Goal: Information Seeking & Learning: Learn about a topic

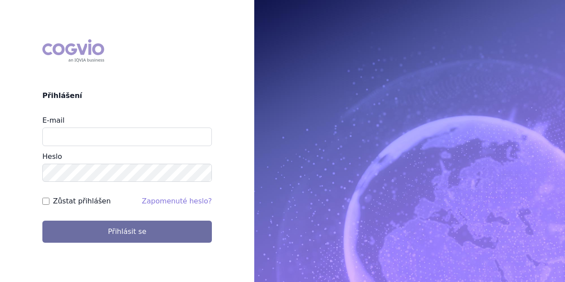
type input "[EMAIL_ADDRESS][DOMAIN_NAME]"
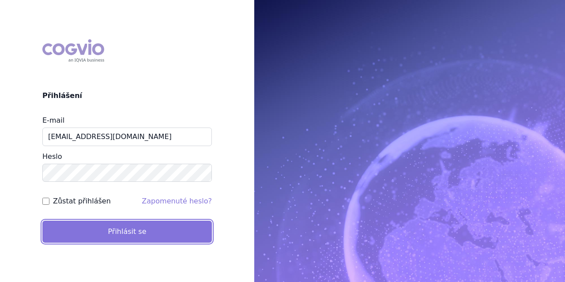
click at [101, 232] on button "Přihlásit se" at bounding box center [127, 232] width 170 height 22
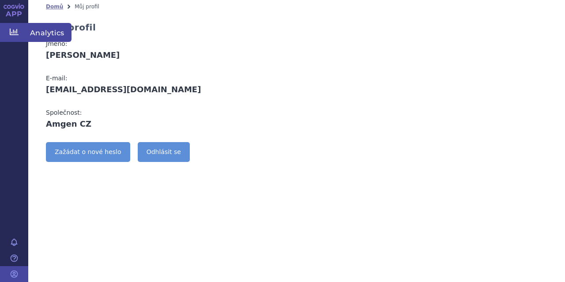
click at [41, 35] on span "Analytics" at bounding box center [49, 32] width 43 height 19
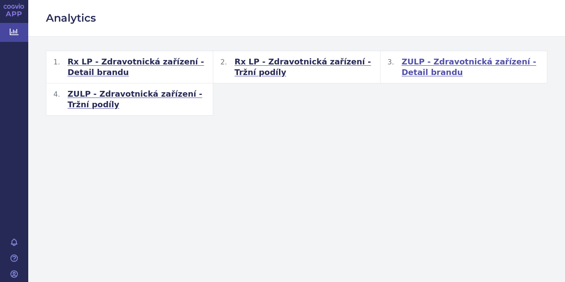
click at [436, 66] on span "ZULP - Zdravotnická zařízení - Detail brandu" at bounding box center [471, 67] width 138 height 21
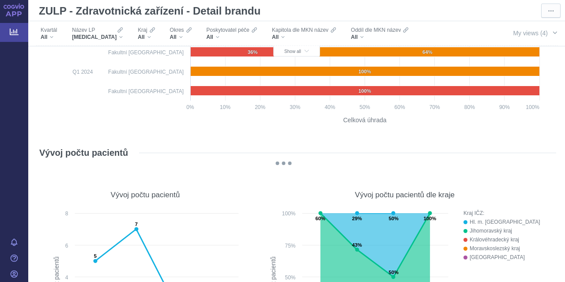
scroll to position [8784, 0]
